Goal: Find specific page/section: Find specific page/section

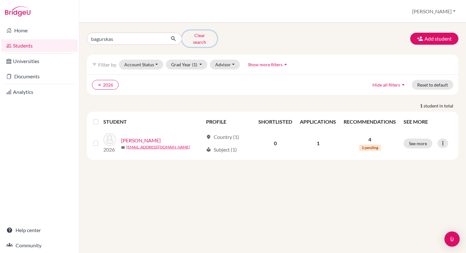
click at [197, 37] on button "Clear search" at bounding box center [199, 38] width 35 height 16
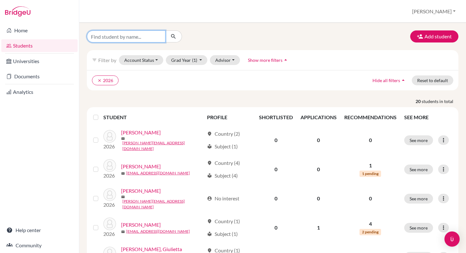
click at [117, 37] on input "Find student by name..." at bounding box center [126, 36] width 79 height 12
type input "[PERSON_NAME]"
click button "submit" at bounding box center [173, 36] width 17 height 12
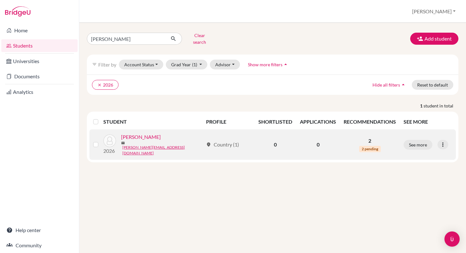
click at [136, 135] on link "[PERSON_NAME]" at bounding box center [141, 137] width 40 height 8
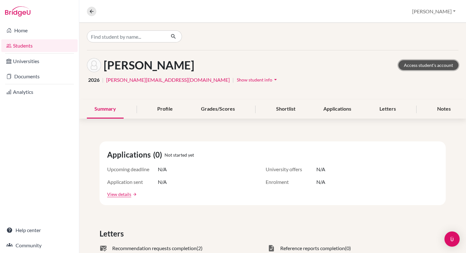
click at [423, 64] on link "Access student's account" at bounding box center [428, 65] width 60 height 10
